Goal: Task Accomplishment & Management: Manage account settings

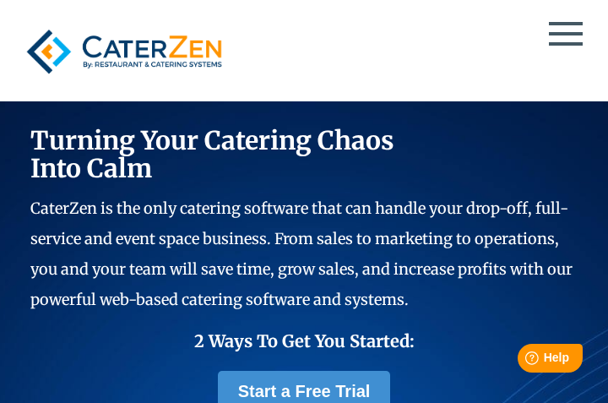
click at [573, 32] on span at bounding box center [566, 33] width 34 height 3
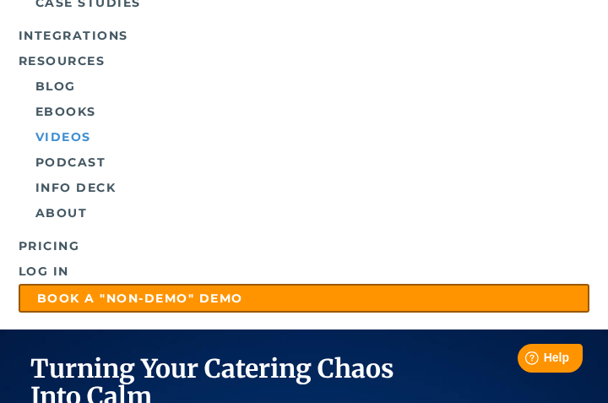
scroll to position [548, 0]
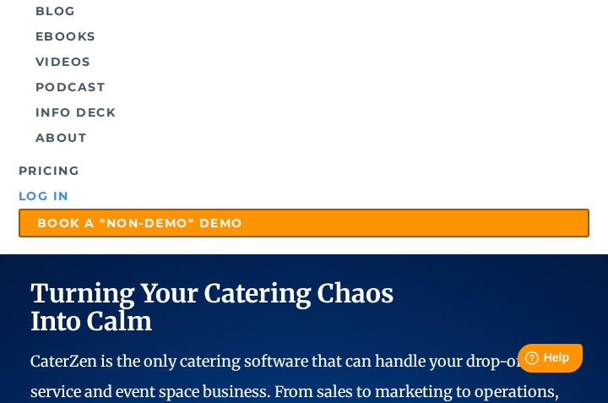
click at [57, 196] on link "Log in" at bounding box center [305, 195] width 572 height 25
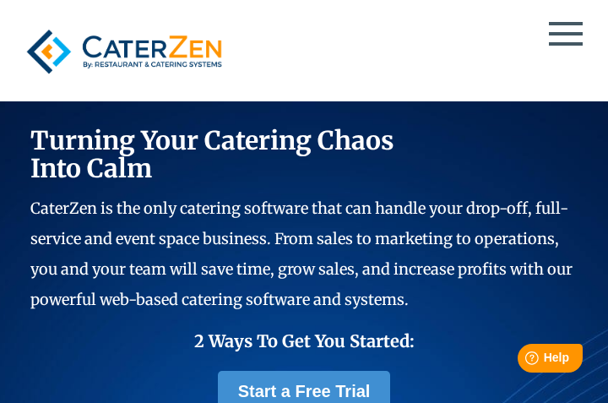
click at [70, 48] on img at bounding box center [124, 51] width 211 height 64
click at [576, 30] on div at bounding box center [305, 51] width 572 height 64
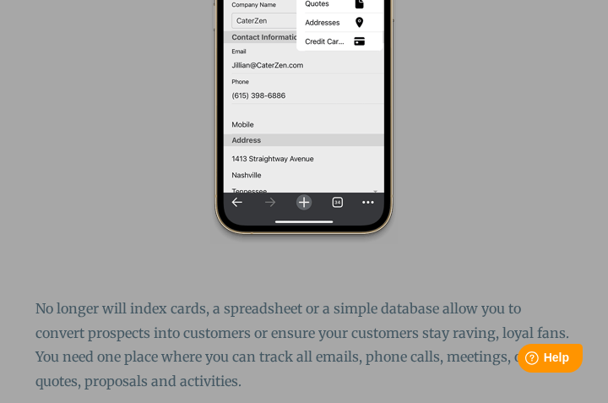
scroll to position [2735, 0]
